Goal: Task Accomplishment & Management: Use online tool/utility

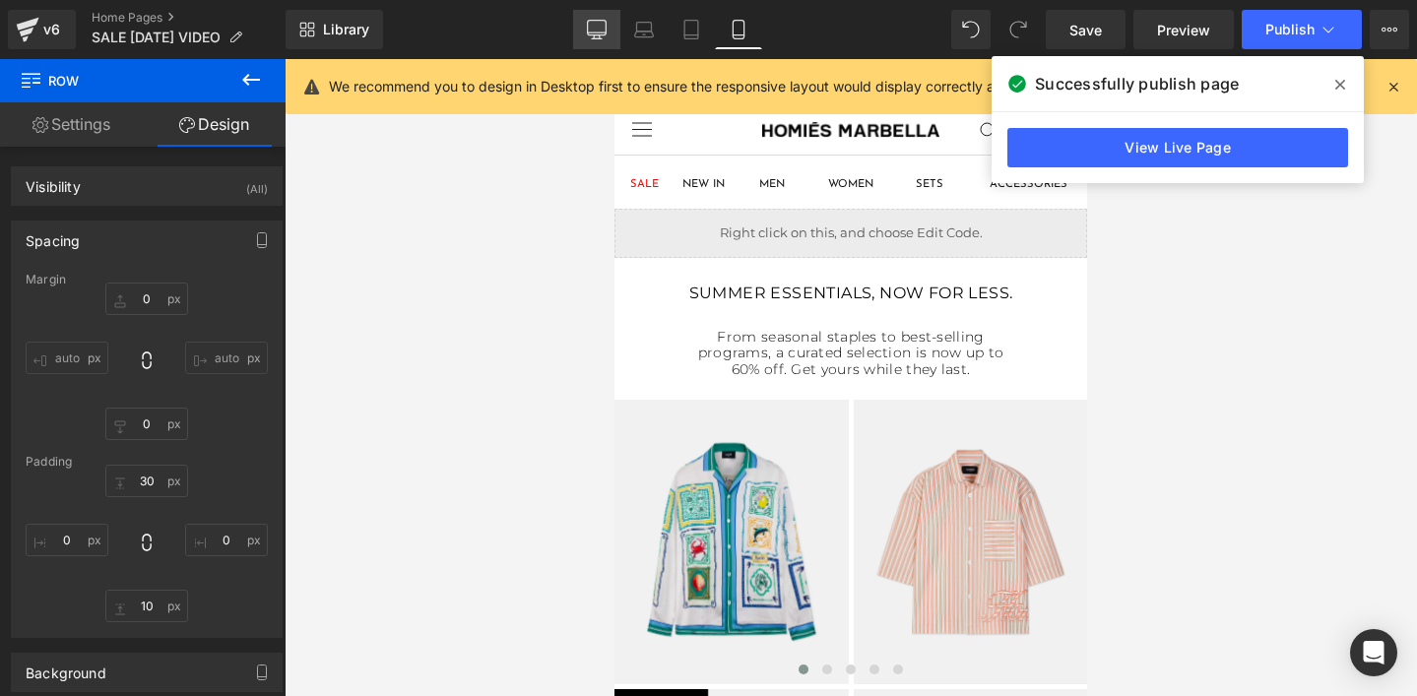
click at [593, 30] on icon at bounding box center [597, 30] width 20 height 20
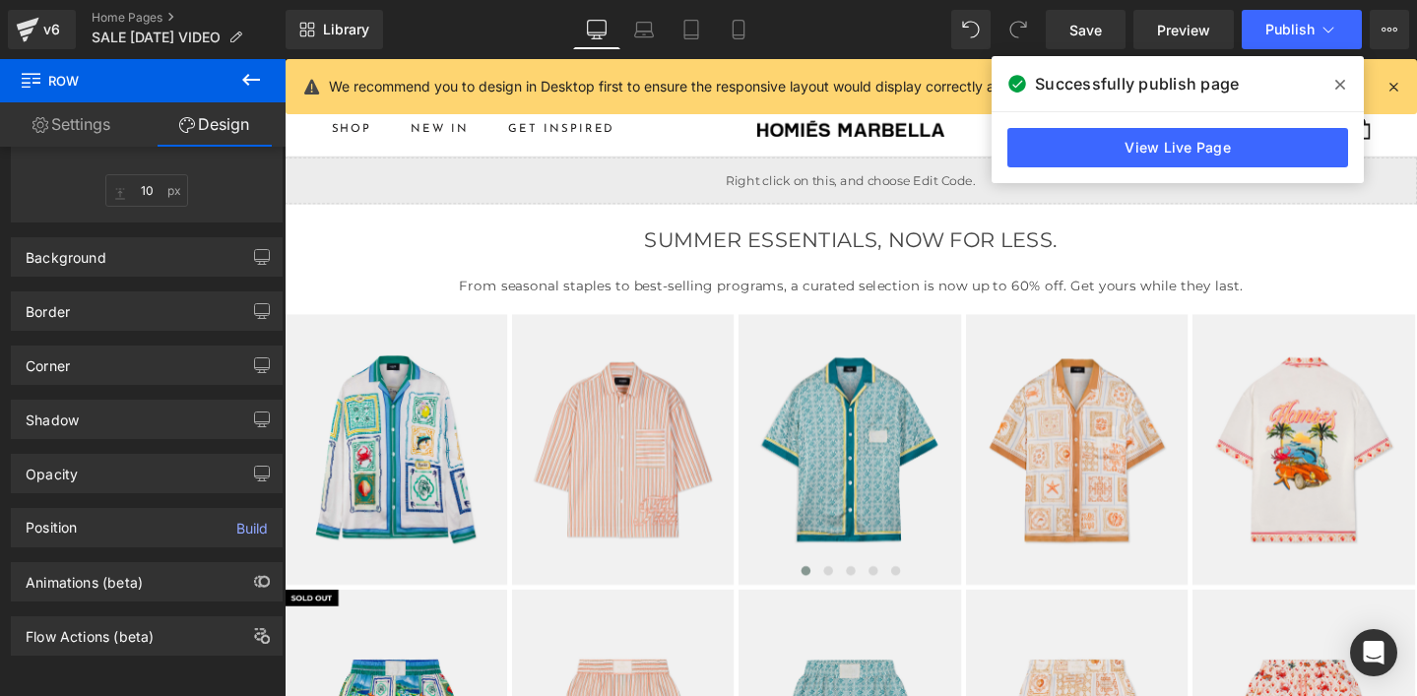
click at [823, 189] on div "Liquid Hero Banner" at bounding box center [881, 187] width 1192 height 49
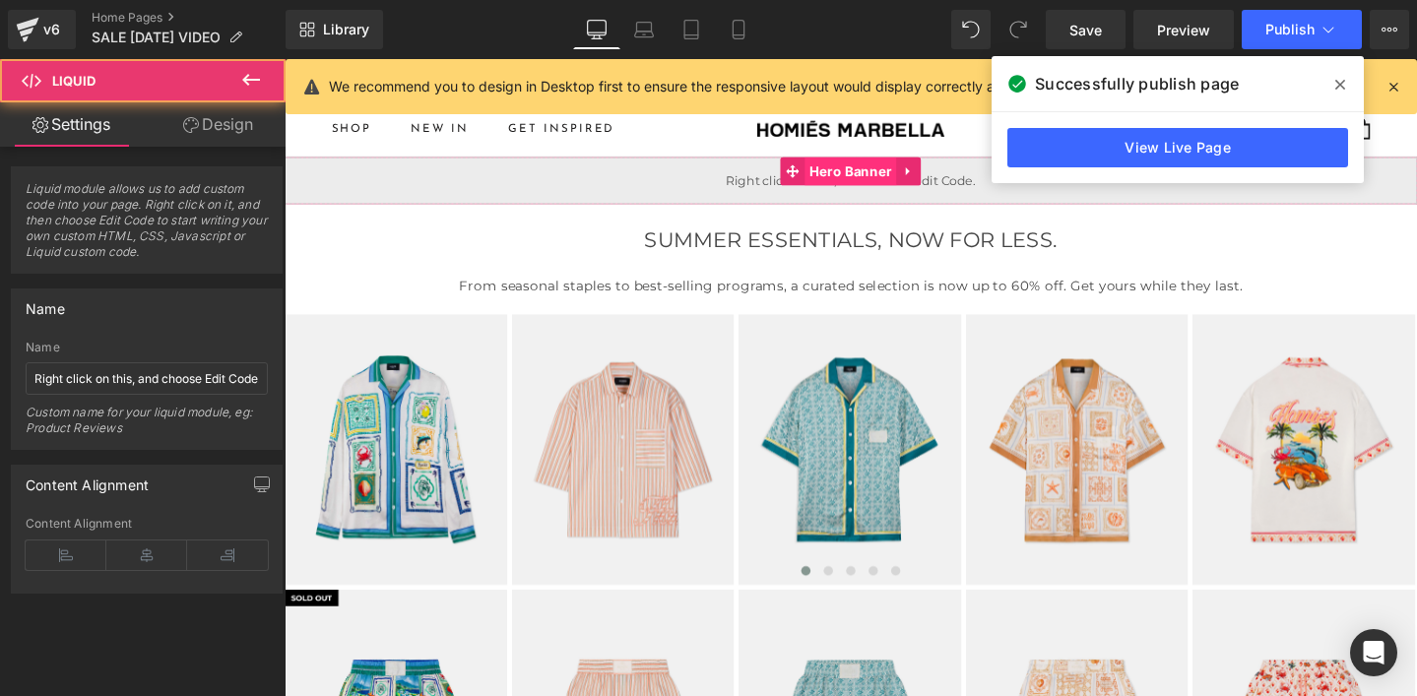
click at [841, 190] on span "Hero Banner" at bounding box center [880, 178] width 97 height 30
click at [1337, 85] on icon at bounding box center [1341, 85] width 10 height 16
click at [1338, 83] on link "Learn more" at bounding box center [1329, 87] width 81 height 24
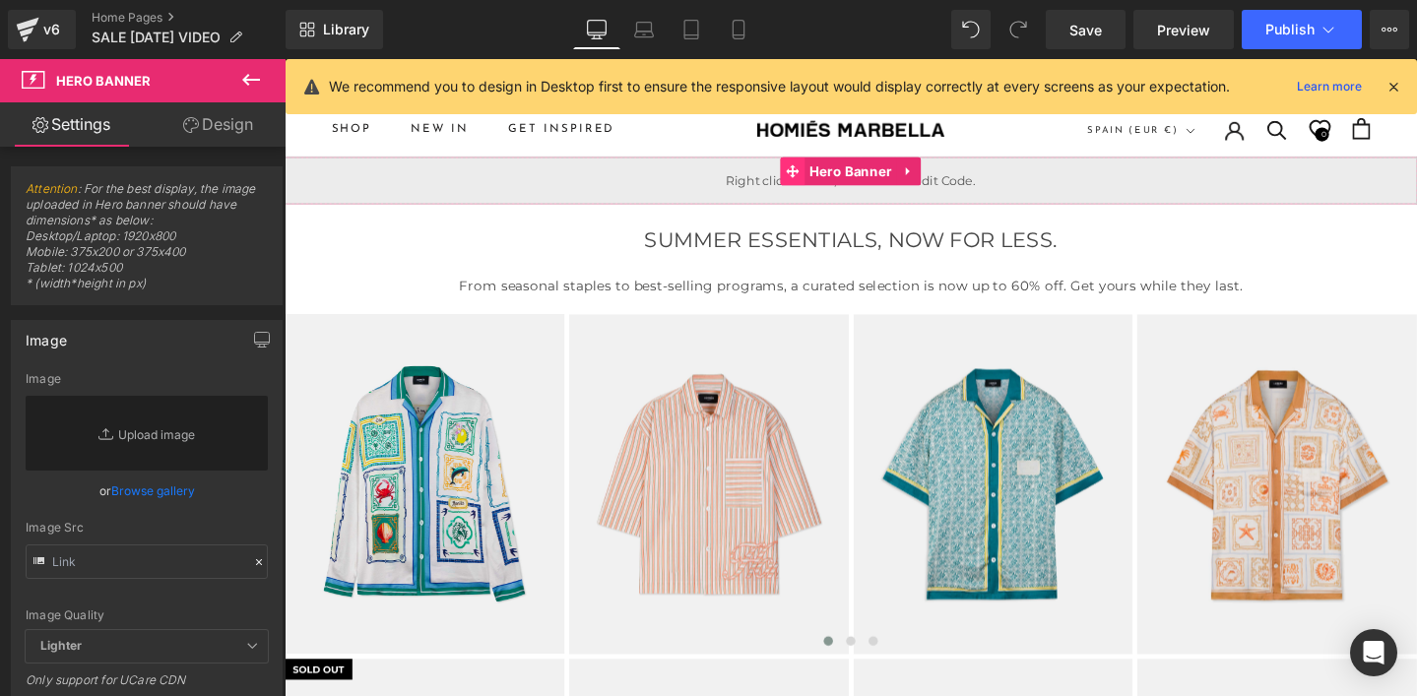
click at [824, 189] on span at bounding box center [820, 178] width 26 height 30
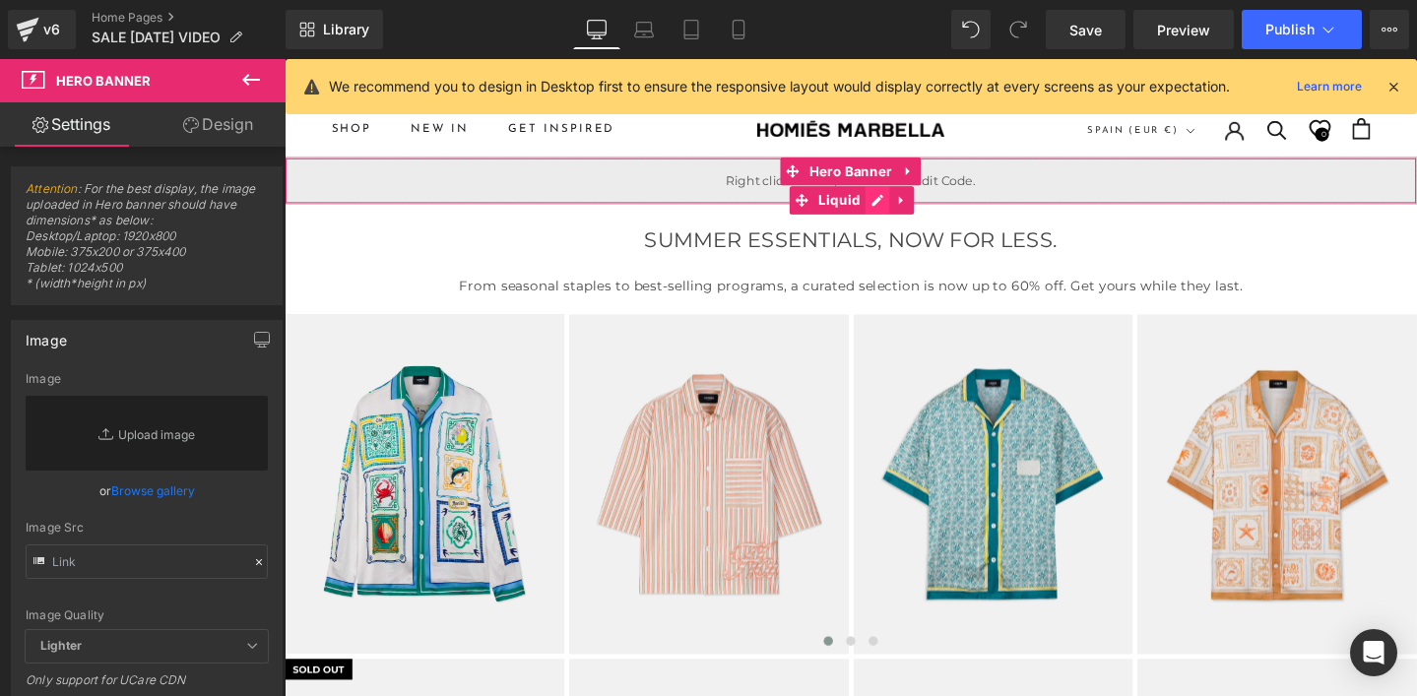
click at [906, 207] on div "Liquid" at bounding box center [881, 187] width 1192 height 49
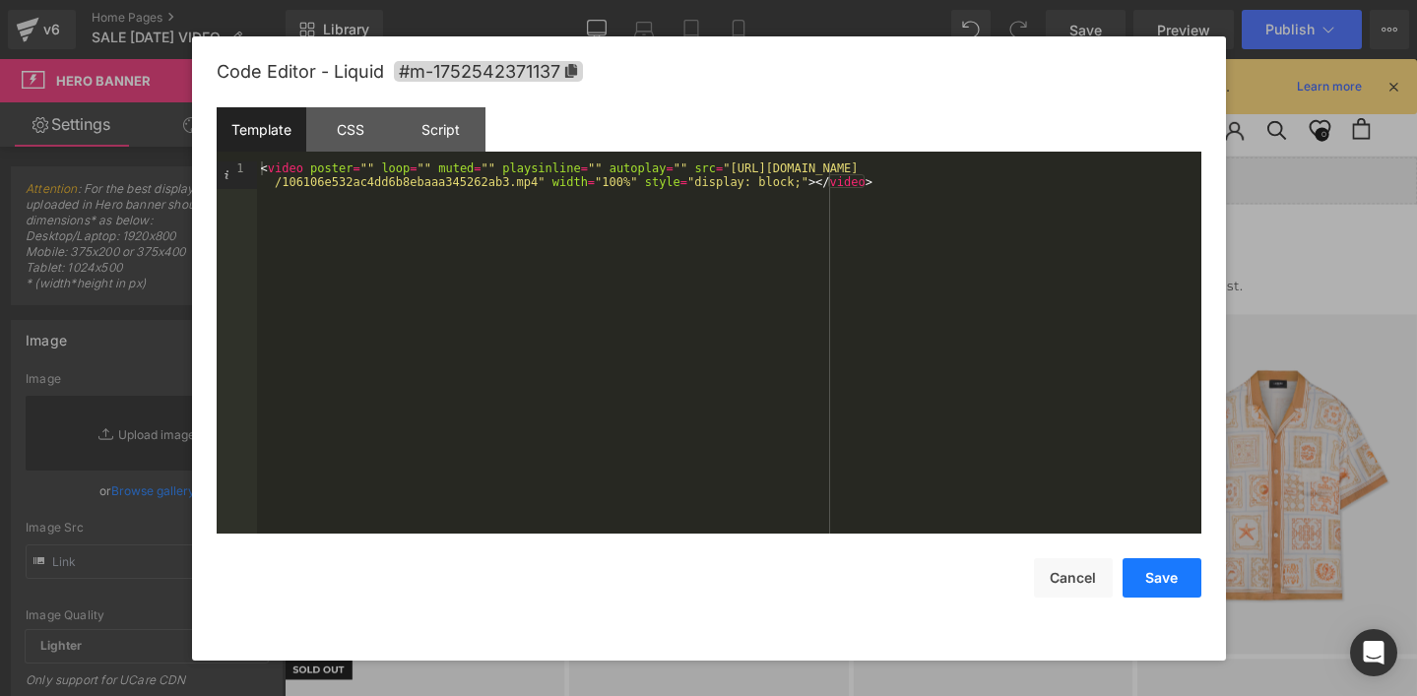
click at [1153, 584] on button "Save" at bounding box center [1162, 577] width 79 height 39
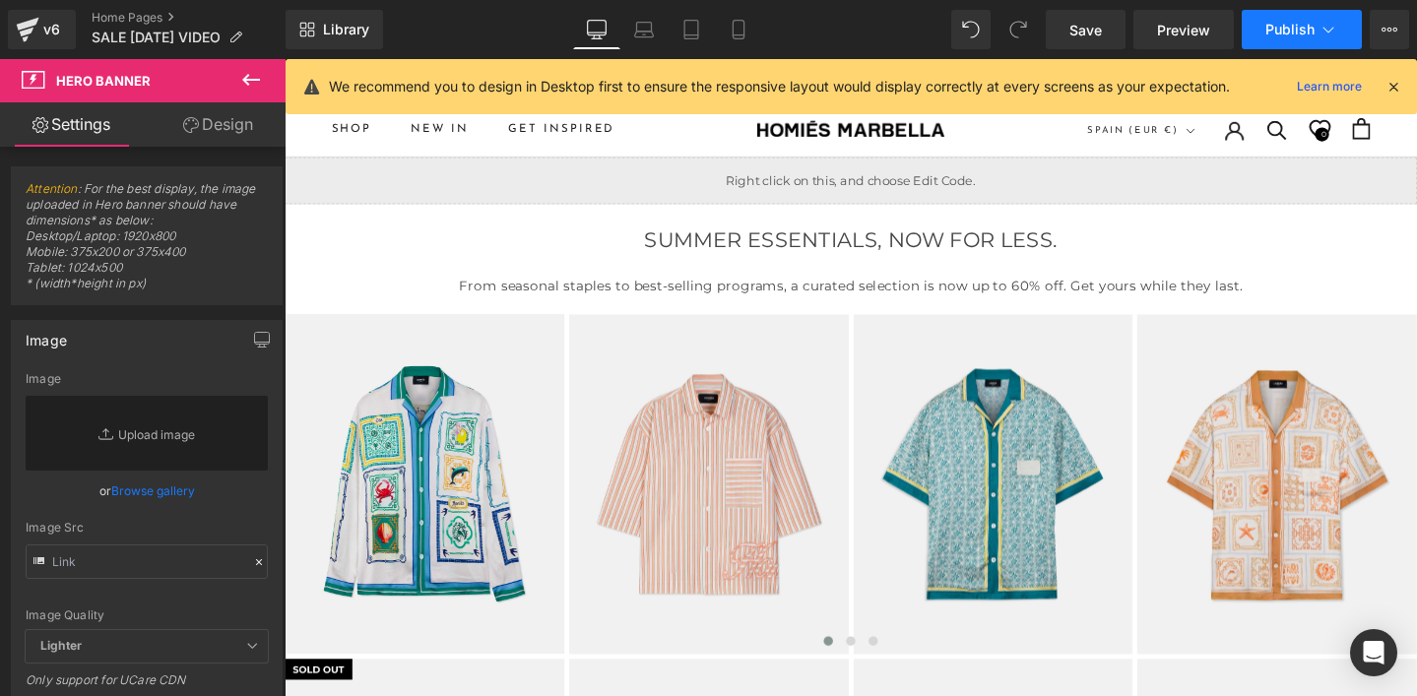
click at [1255, 29] on button "Publish" at bounding box center [1302, 29] width 120 height 39
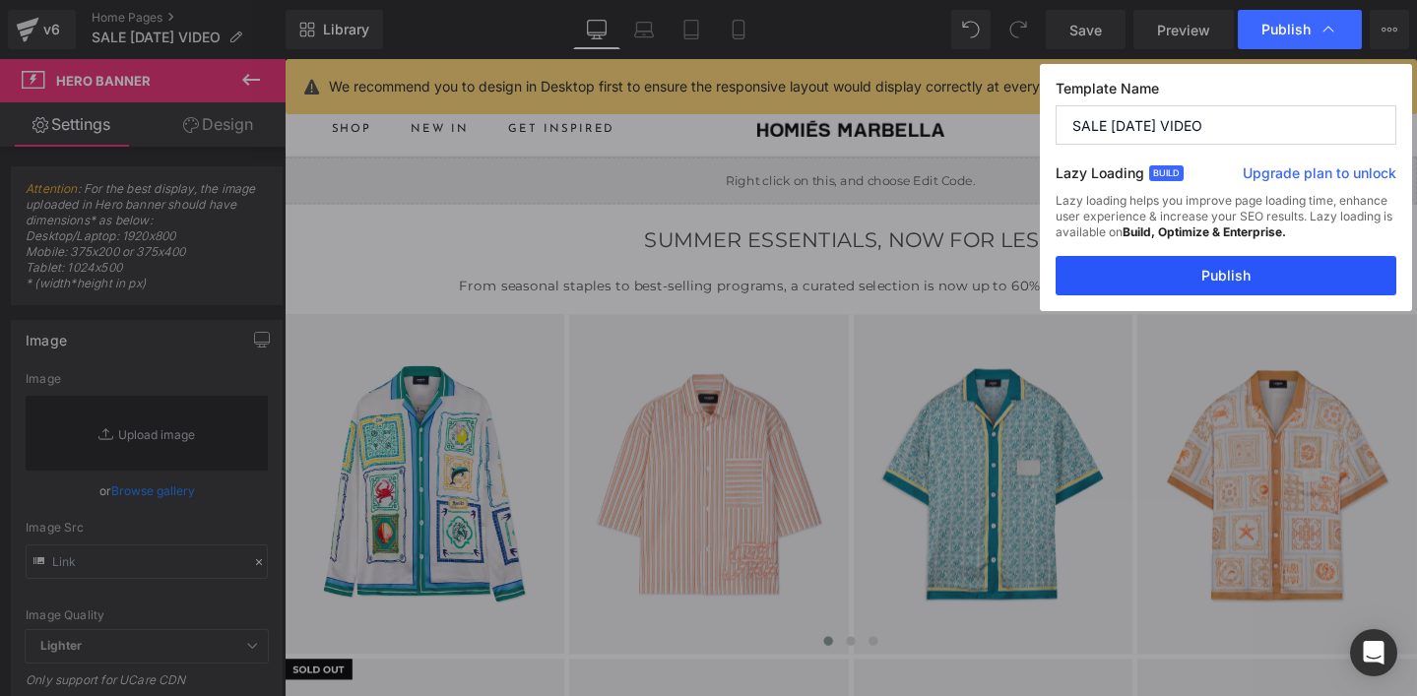
click at [1154, 290] on button "Publish" at bounding box center [1226, 275] width 341 height 39
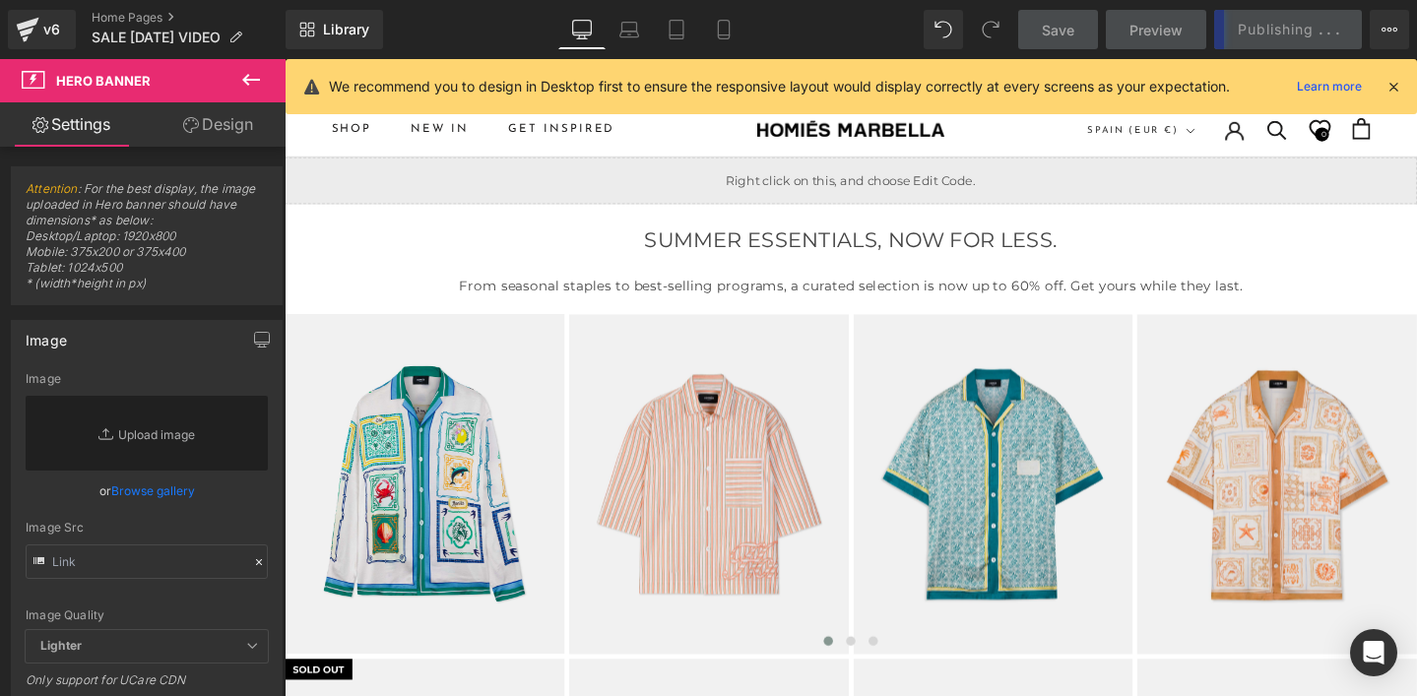
scroll to position [301, 0]
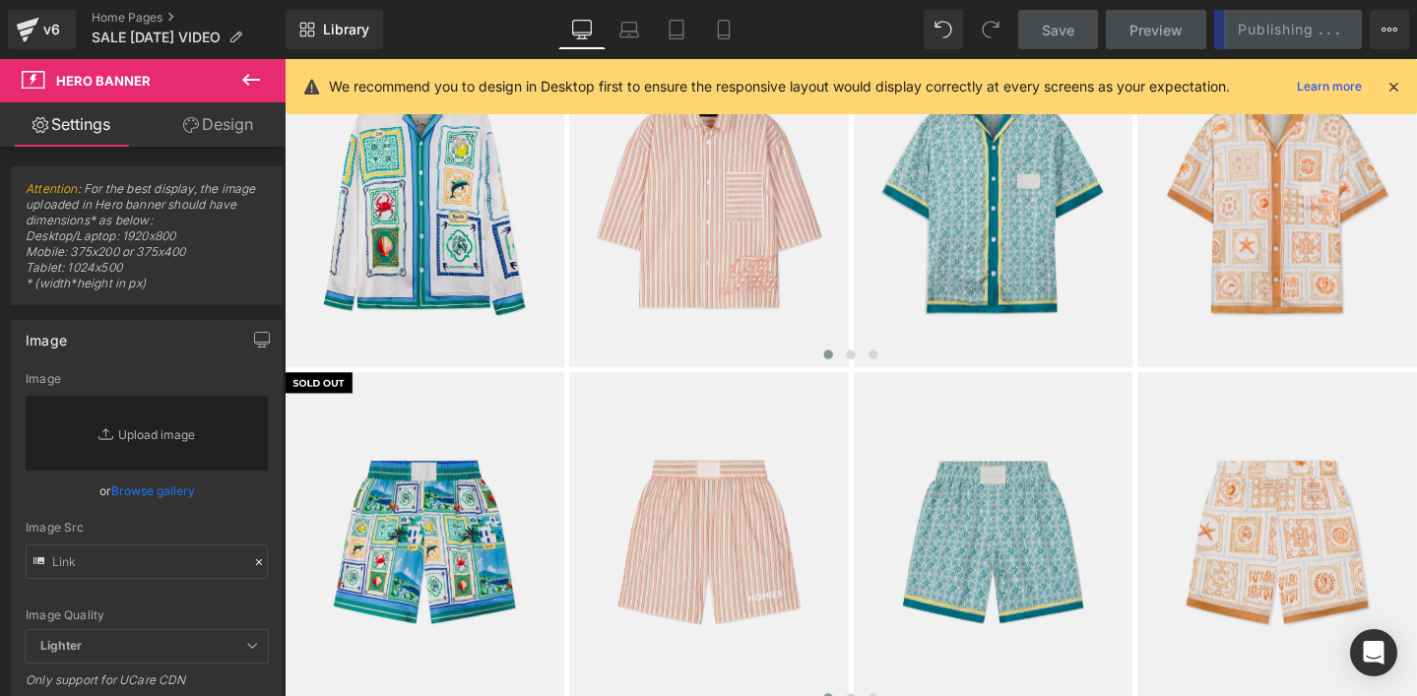
click at [722, 33] on icon at bounding box center [724, 30] width 20 height 20
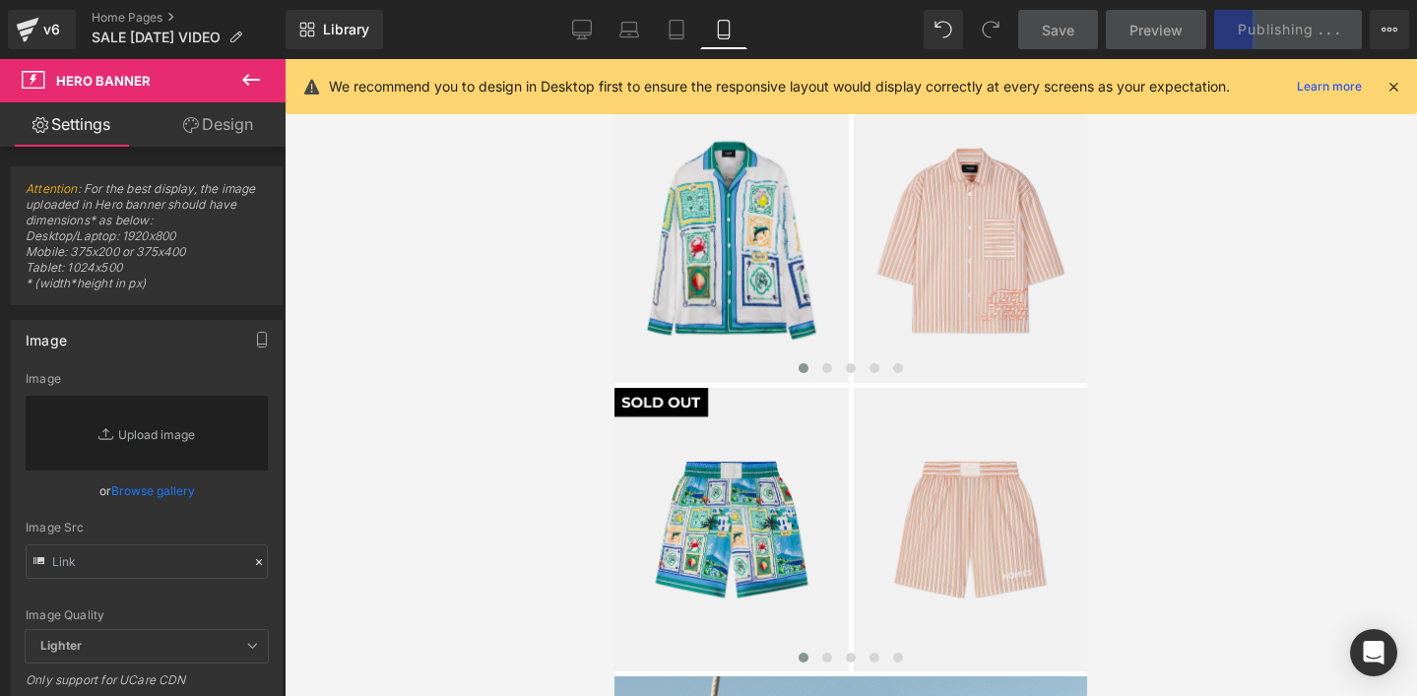
scroll to position [0, 0]
